Goal: Use online tool/utility: Utilize a website feature to perform a specific function

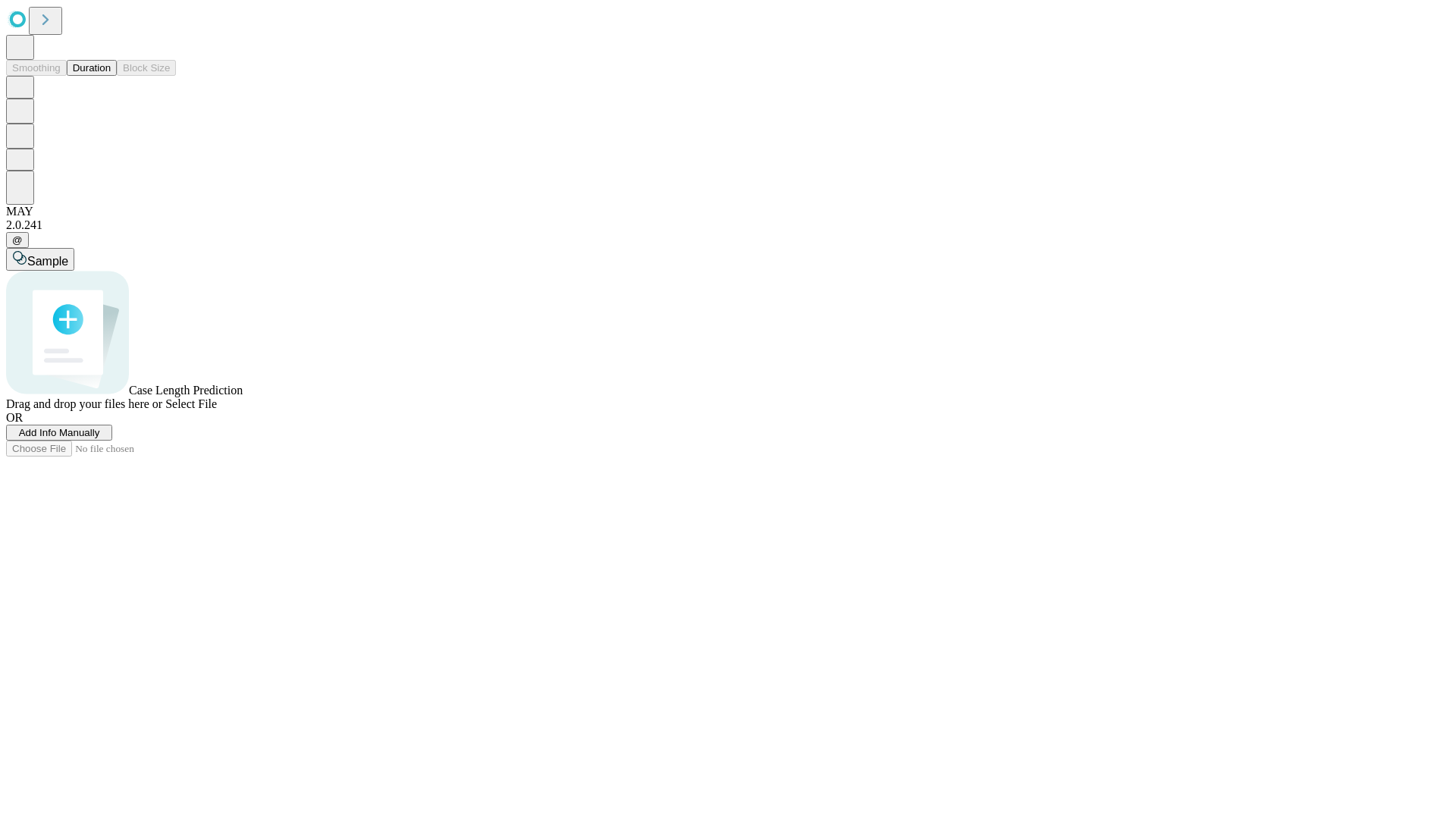
click at [111, 76] on button "Duration" at bounding box center [91, 67] width 50 height 16
click at [100, 439] on span "Add Info Manually" at bounding box center [59, 432] width 81 height 12
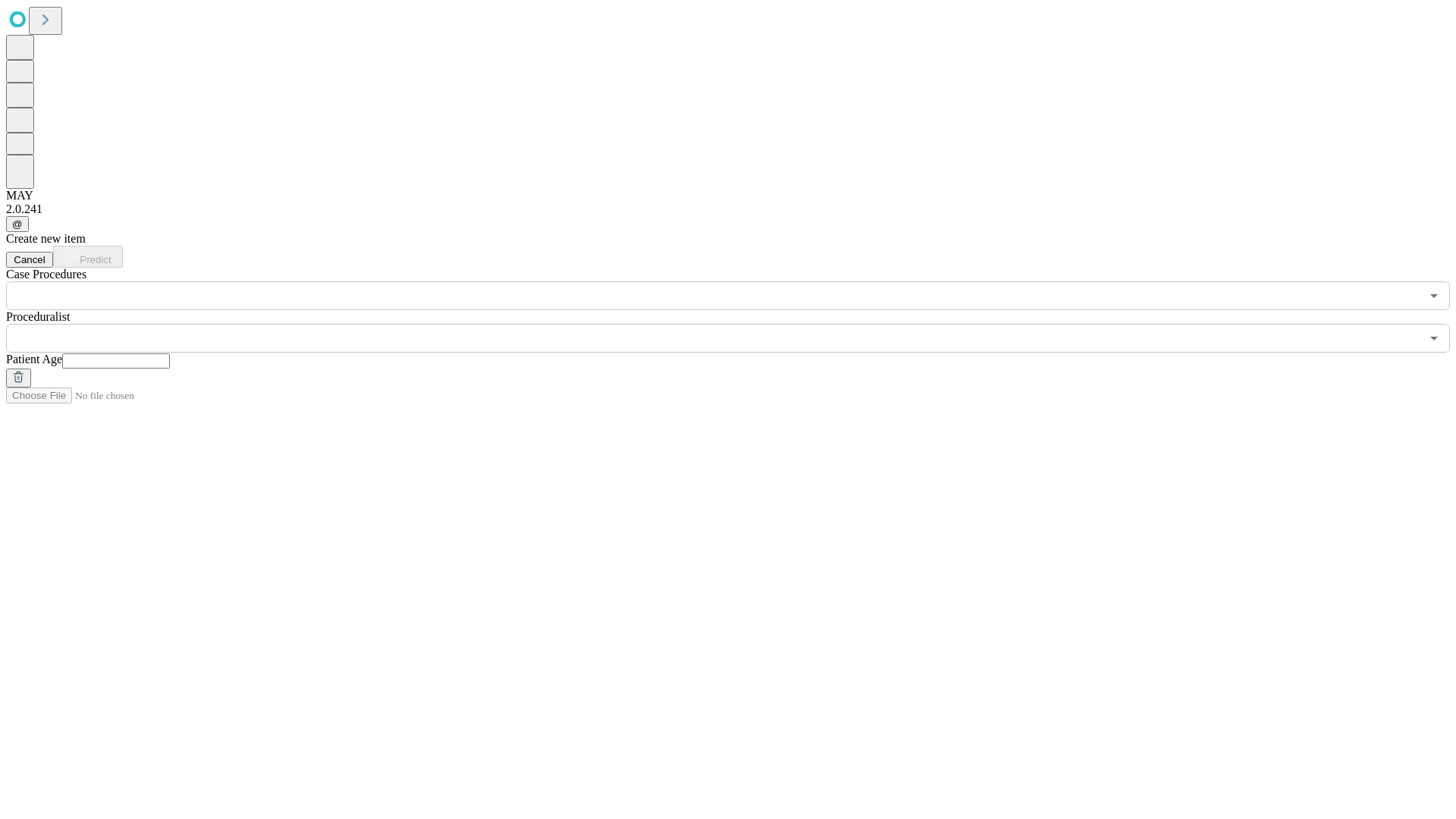
click at [170, 353] on input "text" at bounding box center [115, 361] width 108 height 15
type input "**"
click at [738, 324] on input "text" at bounding box center [713, 338] width 1414 height 29
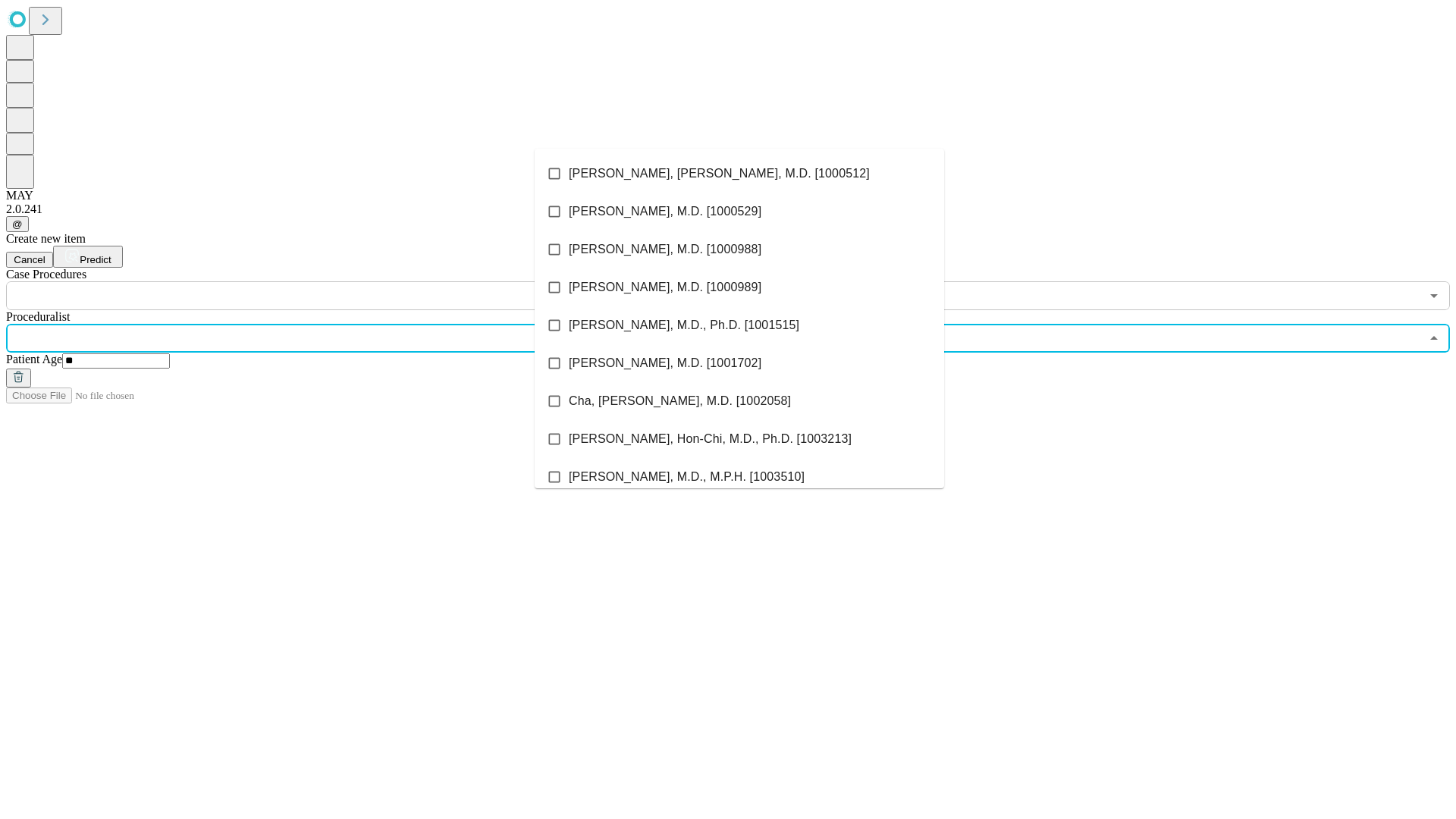
click at [739, 174] on li "[PERSON_NAME], [PERSON_NAME], M.D. [1000512]" at bounding box center [739, 174] width 410 height 38
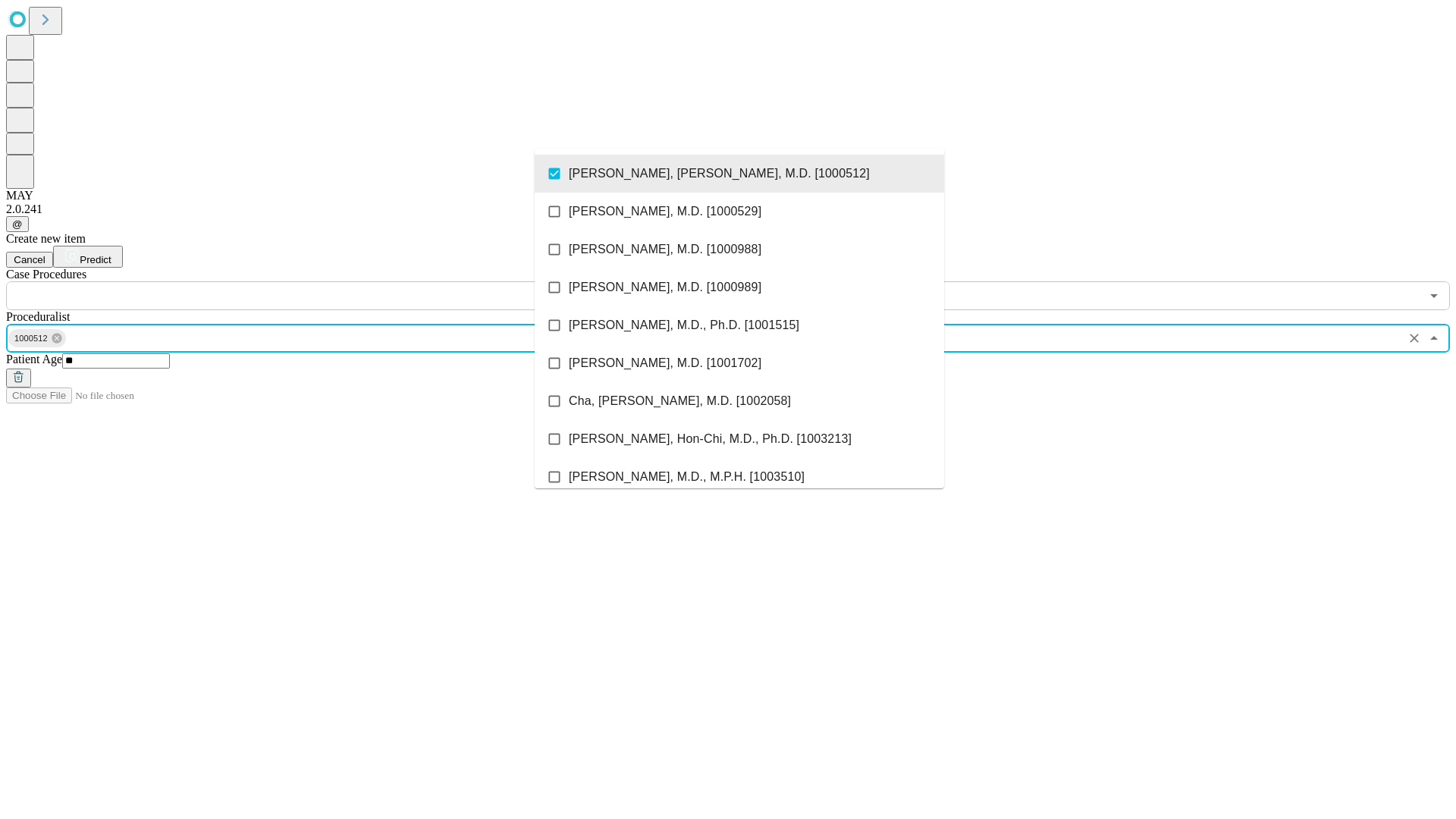
click at [318, 281] on input "text" at bounding box center [713, 295] width 1414 height 29
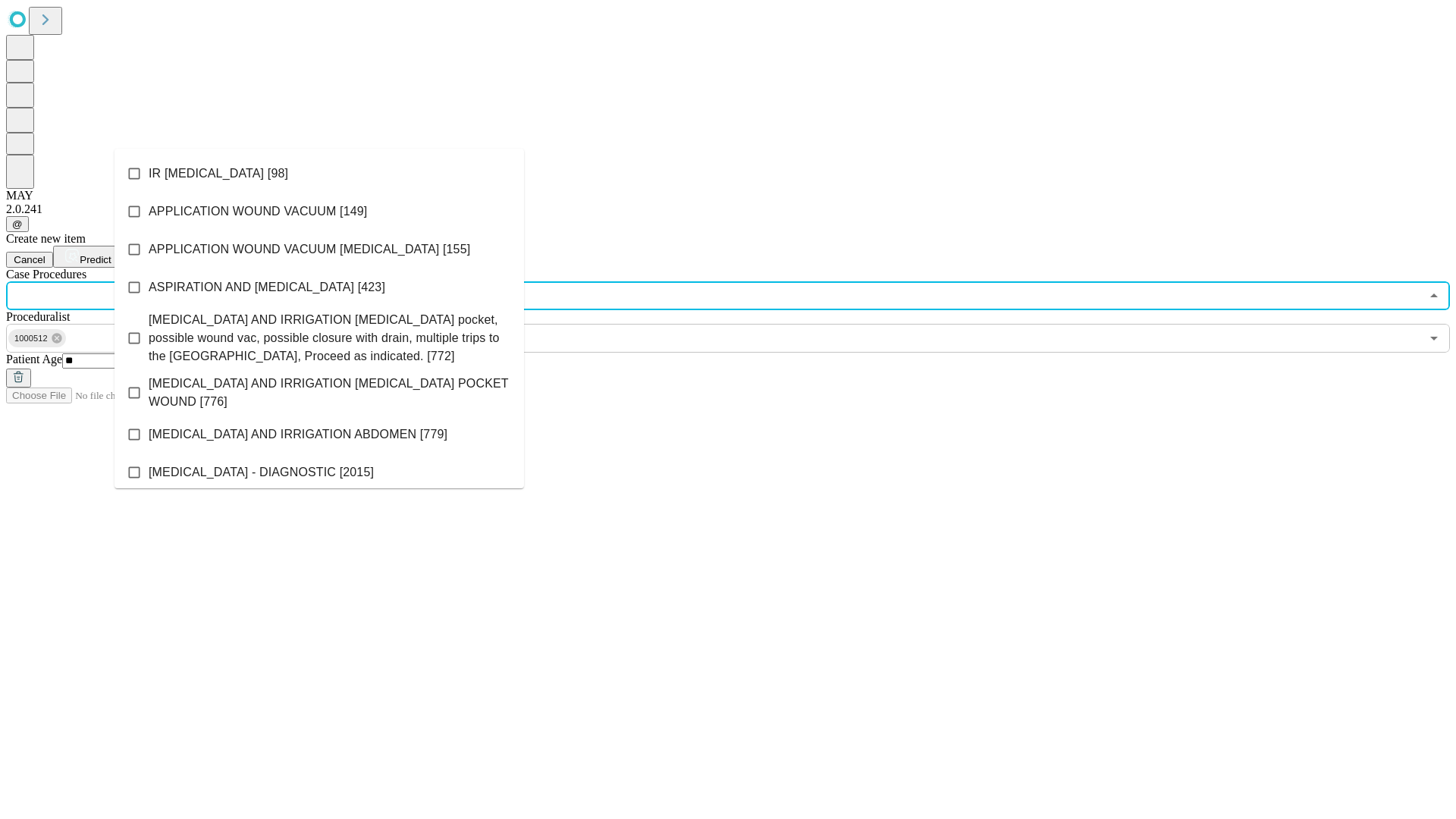
click at [319, 174] on li "IR [MEDICAL_DATA] [98]" at bounding box center [319, 174] width 410 height 38
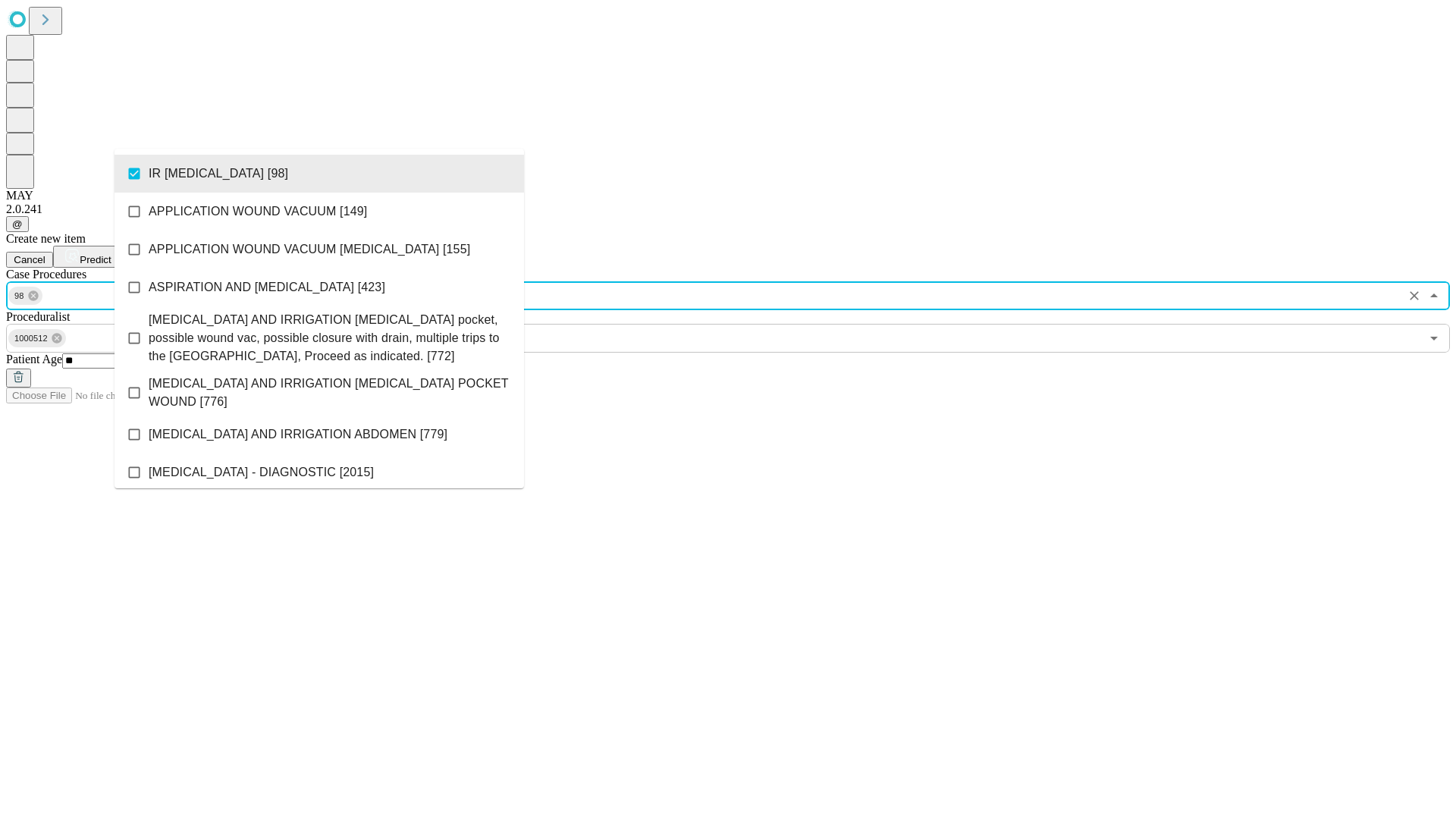
click at [111, 254] on span "Predict" at bounding box center [95, 260] width 31 height 12
